Goal: Book appointment/travel/reservation

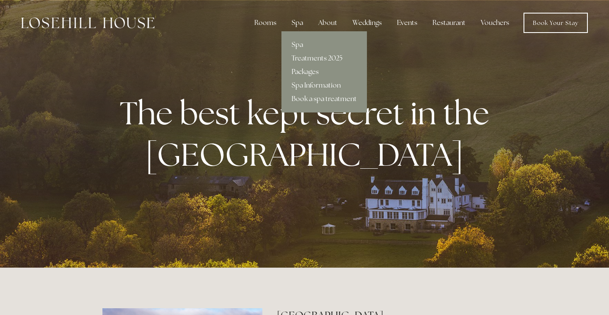
click at [316, 70] on link "Packages" at bounding box center [323, 72] width 85 height 14
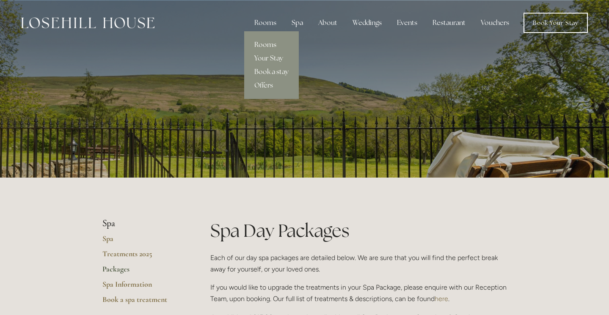
click at [266, 43] on link "Rooms" at bounding box center [271, 45] width 55 height 14
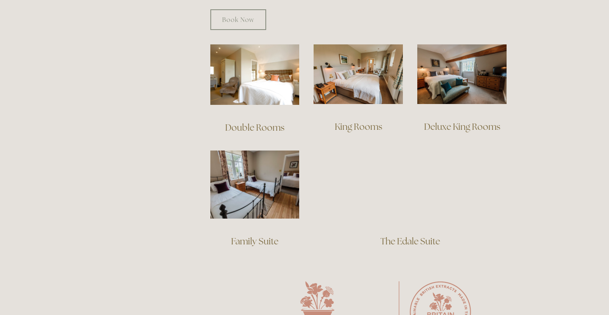
scroll to position [585, 0]
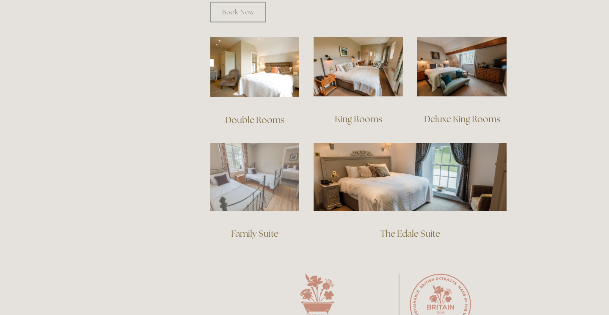
click at [244, 189] on img at bounding box center [254, 177] width 89 height 68
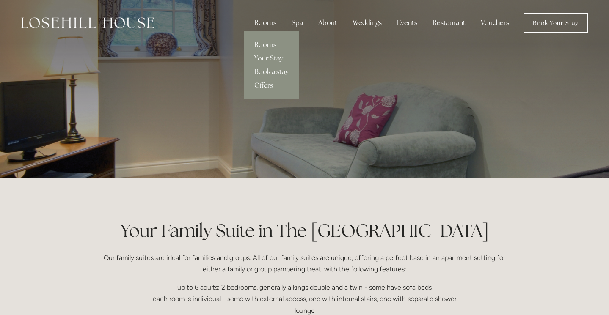
click at [266, 45] on link "Rooms" at bounding box center [271, 45] width 55 height 14
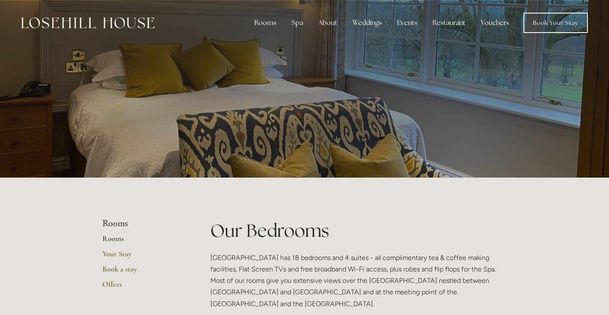
drag, startPoint x: 608, startPoint y: 46, endPoint x: 605, endPoint y: 69, distance: 23.4
click at [605, 69] on div at bounding box center [304, 89] width 609 height 178
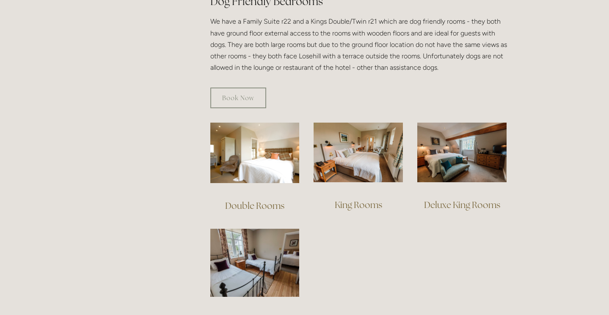
scroll to position [502, 0]
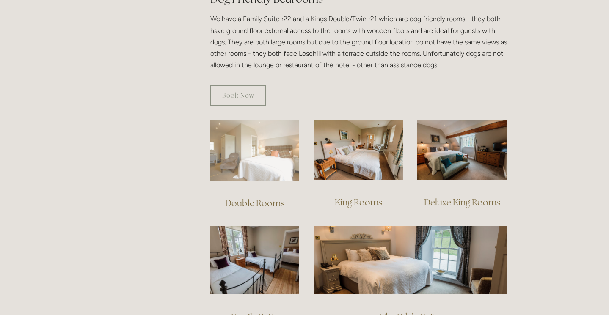
click at [257, 156] on img at bounding box center [254, 150] width 89 height 60
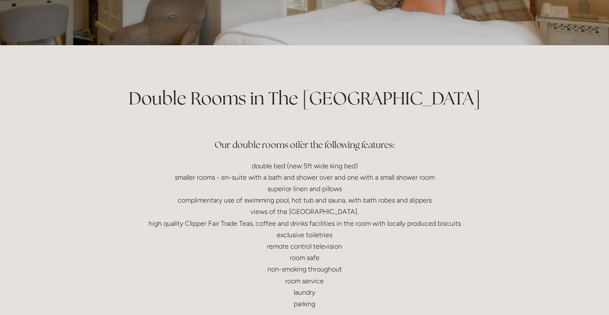
scroll to position [138, 0]
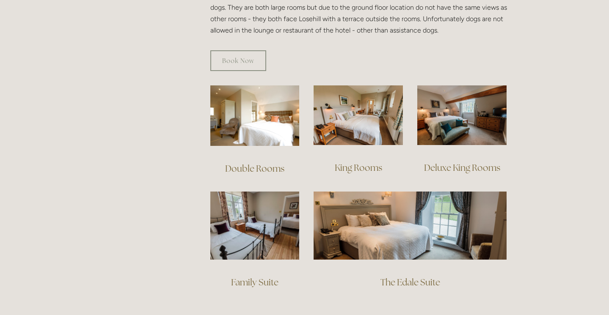
scroll to position [469, 0]
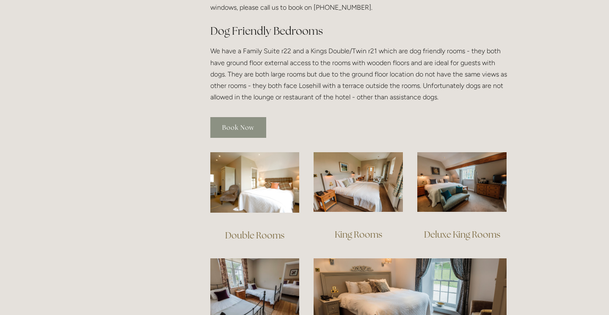
click at [251, 118] on link "Book Now" at bounding box center [238, 127] width 56 height 21
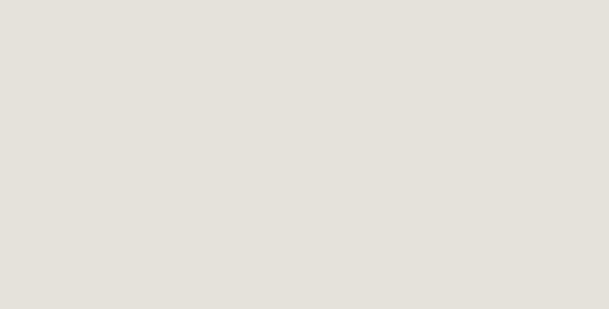
scroll to position [162, 0]
